Goal: Register for event/course

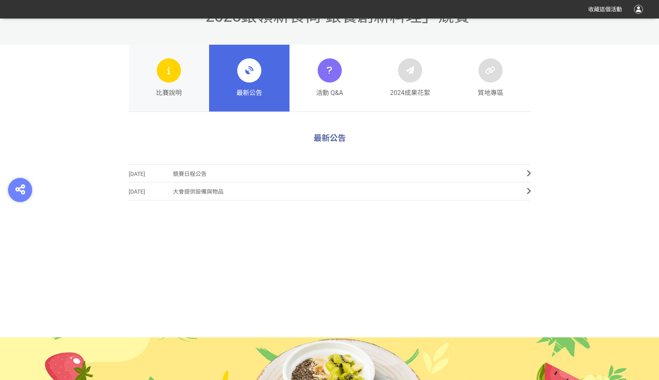
click at [150, 88] on link "比賽說明" at bounding box center [169, 78] width 80 height 67
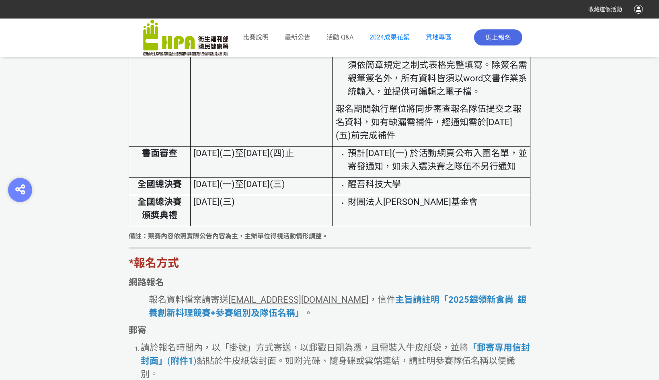
scroll to position [1697, 0]
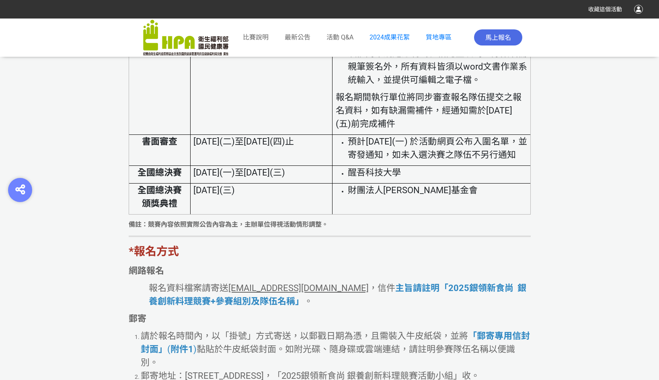
click at [431, 161] on li "預計[DATE](一) 於活動網頁公布入圍名單，並寄發通知，如未入選決賽之隊伍不另行通知" at bounding box center [438, 148] width 180 height 27
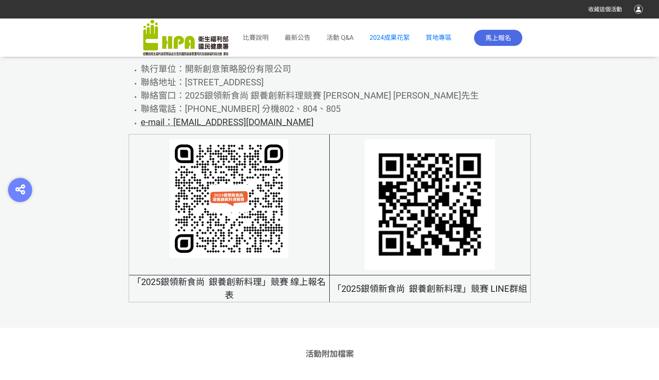
scroll to position [4873, 0]
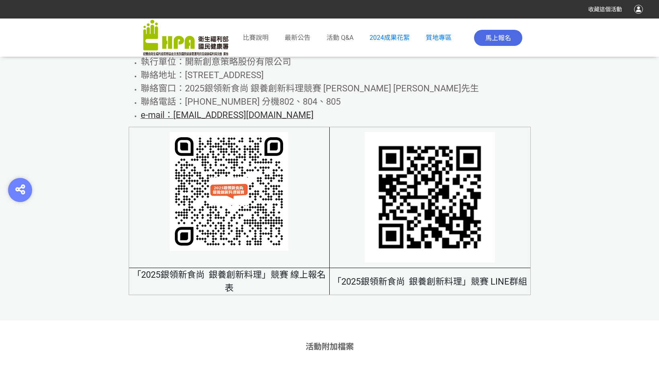
click at [470, 246] on img at bounding box center [430, 197] width 130 height 130
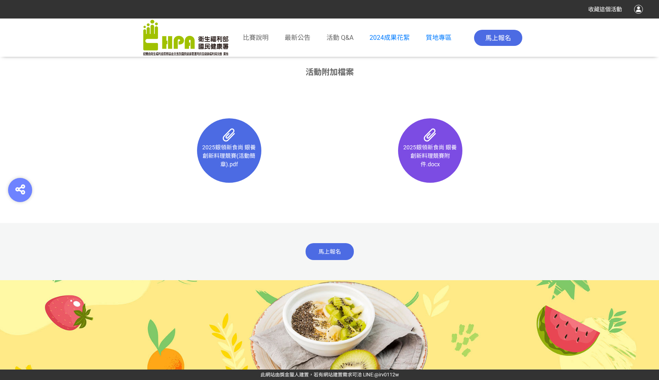
scroll to position [5164, 0]
click at [339, 248] on span "馬上報名" at bounding box center [329, 251] width 23 height 6
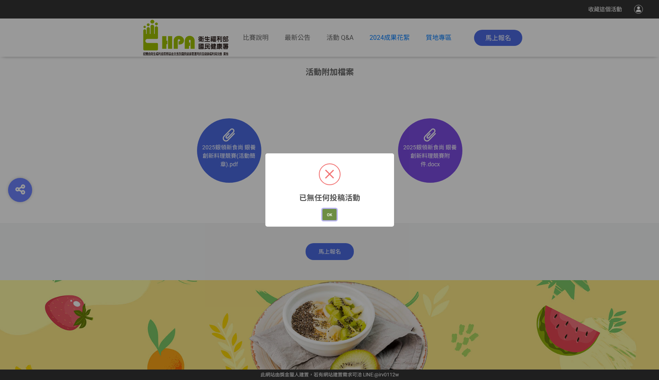
click at [330, 211] on button "OK" at bounding box center [329, 214] width 14 height 11
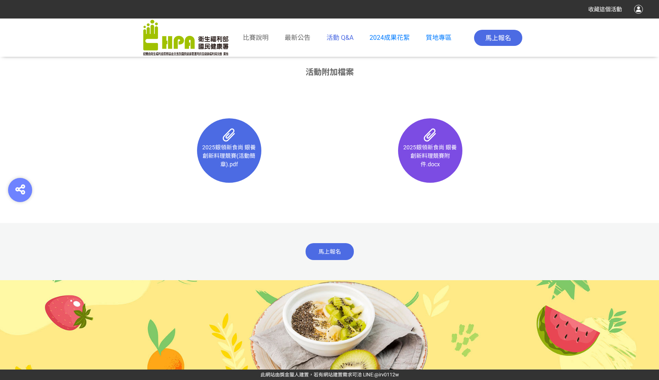
click at [330, 35] on span "活動 Q&A" at bounding box center [339, 38] width 27 height 8
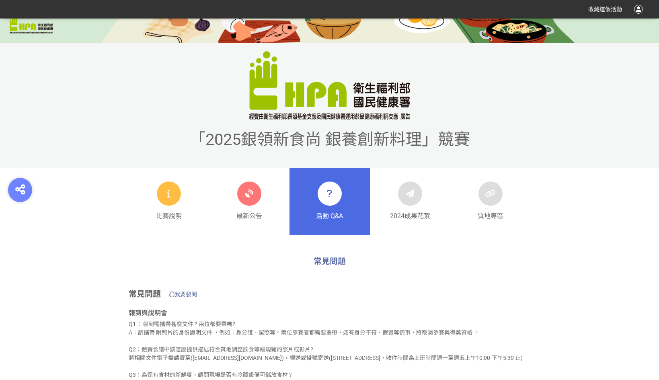
scroll to position [241, 0]
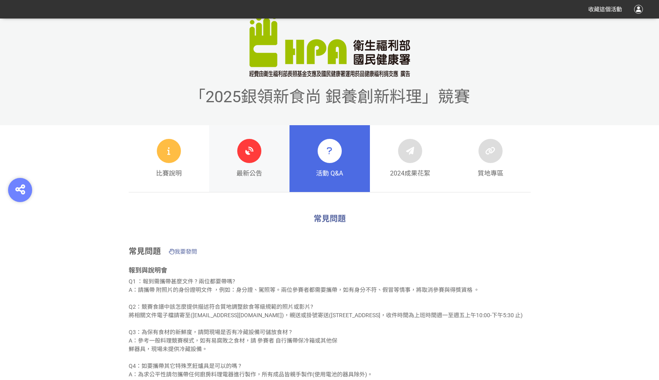
click at [260, 153] on div at bounding box center [249, 151] width 24 height 24
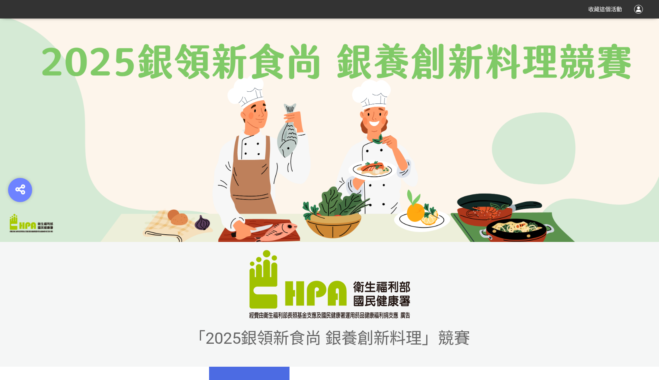
scroll to position [161, 0]
